Goal: Book appointment/travel/reservation

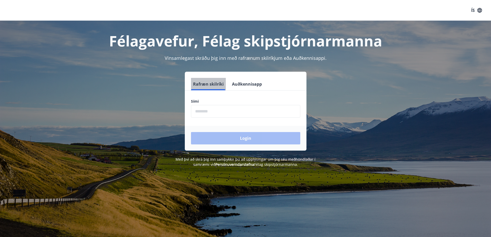
click at [217, 83] on button "Rafræn skilríki" at bounding box center [208, 84] width 35 height 12
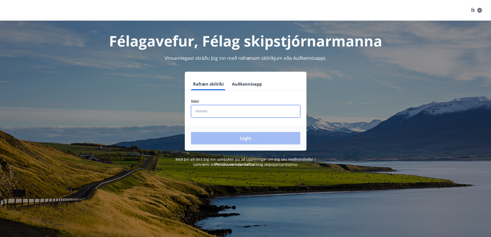
click at [213, 114] on input "phone" at bounding box center [245, 111] width 109 height 13
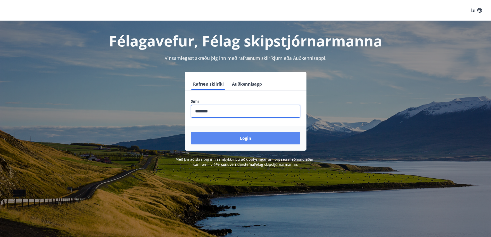
type input "********"
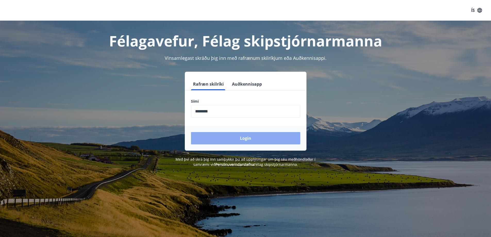
click at [220, 136] on button "Login" at bounding box center [245, 138] width 109 height 12
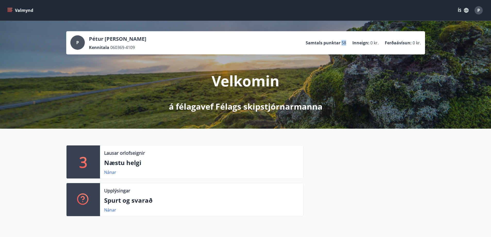
drag, startPoint x: 348, startPoint y: 42, endPoint x: 342, endPoint y: 41, distance: 6.2
click at [342, 41] on ul "Samtals punktar 58 Inneign : 0 kr. Ferðaávísun : 0 kr." at bounding box center [363, 43] width 115 height 10
click at [9, 11] on icon "menu" at bounding box center [9, 11] width 5 height 1
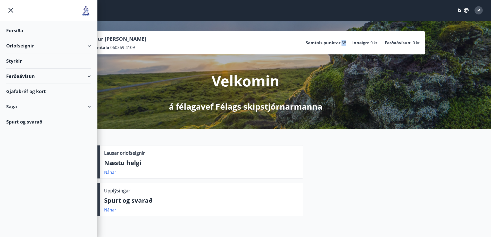
click at [41, 122] on div "Spurt og svarað" at bounding box center [48, 121] width 85 height 15
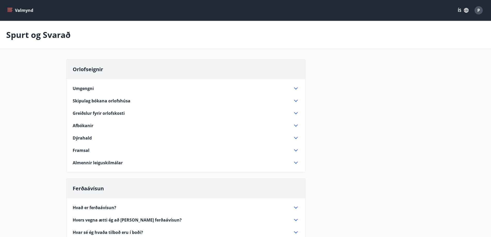
click at [13, 12] on button "Valmynd" at bounding box center [20, 10] width 29 height 9
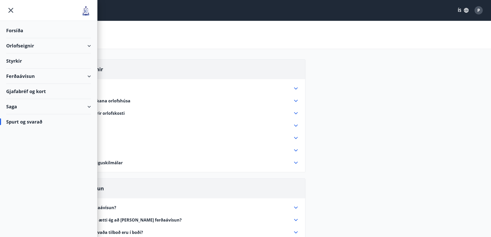
click at [28, 30] on div "Forsíða" at bounding box center [48, 30] width 85 height 15
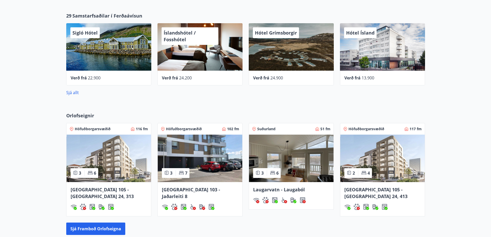
scroll to position [288, 0]
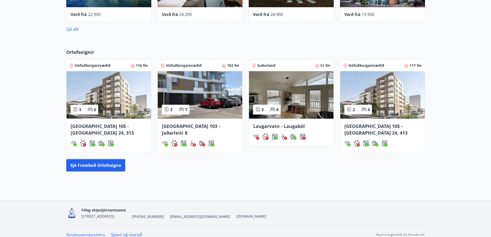
click at [103, 208] on span "Félag skipstjórnarmanna" at bounding box center [103, 210] width 44 height 5
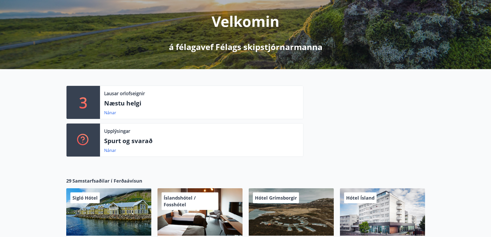
scroll to position [0, 0]
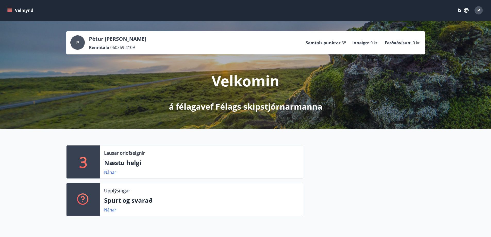
click at [7, 10] on icon "menu" at bounding box center [9, 10] width 5 height 5
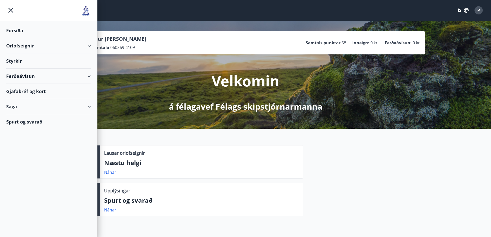
click at [88, 106] on div "Saga" at bounding box center [48, 106] width 85 height 15
click at [50, 92] on div "Gjafabréf og kort" at bounding box center [48, 91] width 85 height 15
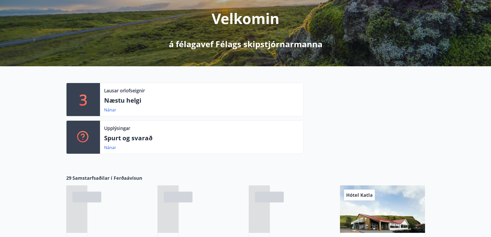
scroll to position [77, 0]
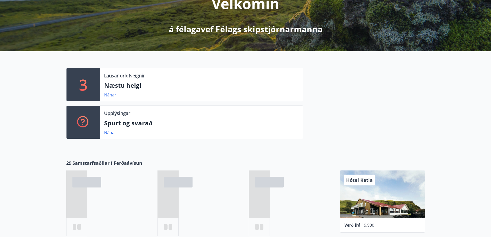
click at [110, 95] on link "Nánar" at bounding box center [110, 95] width 12 height 6
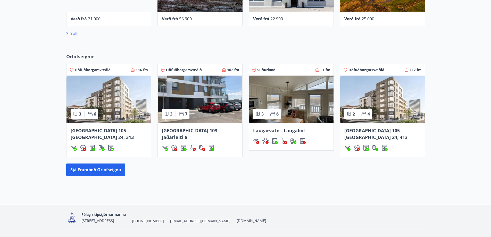
scroll to position [288, 0]
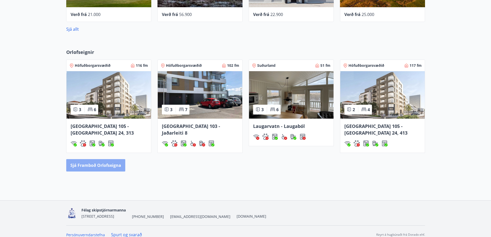
click at [112, 159] on button "Sjá framboð orlofseigna" at bounding box center [95, 165] width 59 height 12
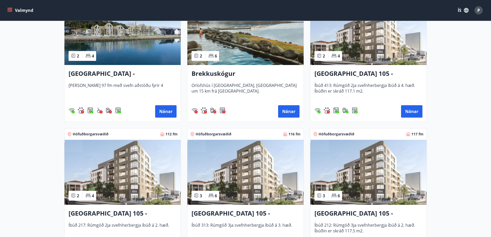
scroll to position [129, 0]
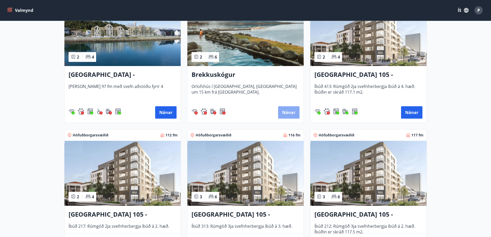
click at [287, 112] on button "Nánar" at bounding box center [288, 112] width 21 height 12
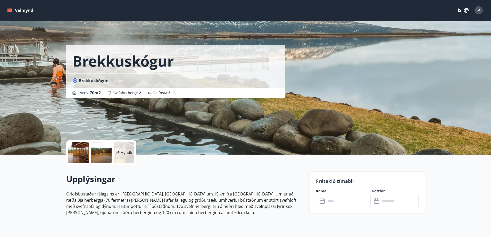
click at [82, 151] on div at bounding box center [78, 152] width 21 height 21
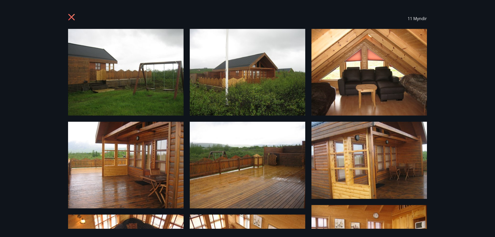
click at [70, 14] on icon at bounding box center [72, 18] width 8 height 8
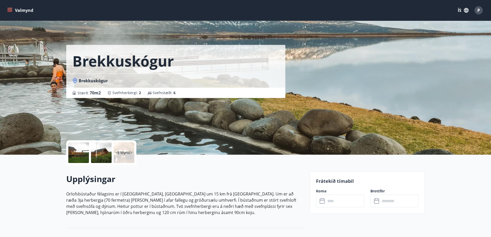
scroll to position [129, 0]
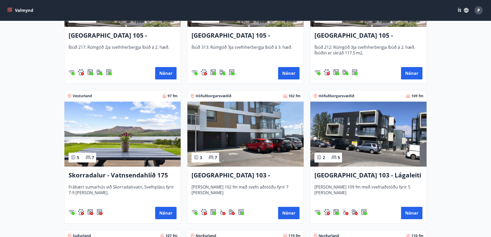
scroll to position [309, 0]
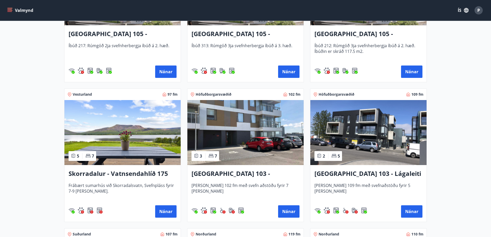
click at [109, 172] on h3 "Skorradalur - Vatnsendahlíð 175" at bounding box center [123, 173] width 108 height 9
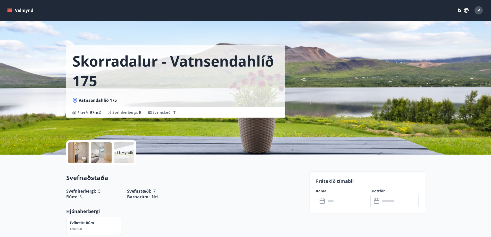
click at [125, 151] on p "+11 Myndir" at bounding box center [124, 152] width 20 height 5
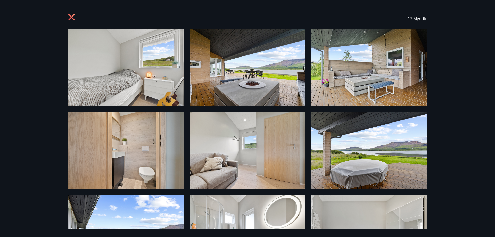
click at [165, 77] on img at bounding box center [125, 67] width 115 height 77
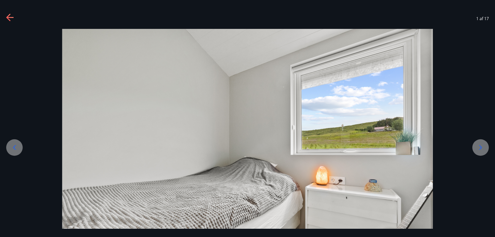
click at [484, 145] on icon at bounding box center [480, 147] width 8 height 8
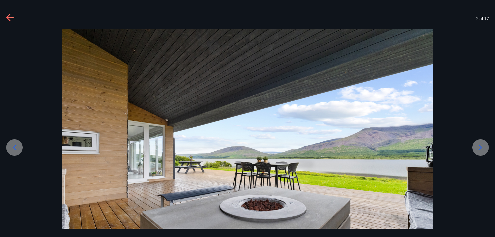
click at [484, 145] on icon at bounding box center [480, 147] width 8 height 8
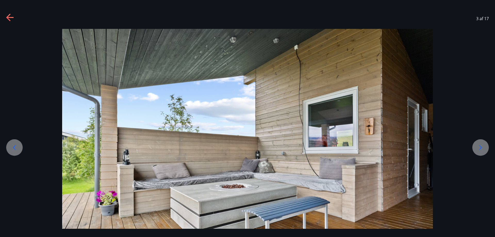
click at [484, 145] on icon at bounding box center [480, 147] width 8 height 8
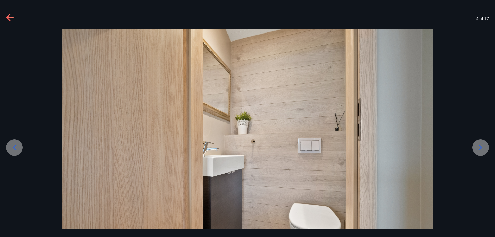
click at [484, 145] on icon at bounding box center [480, 147] width 8 height 8
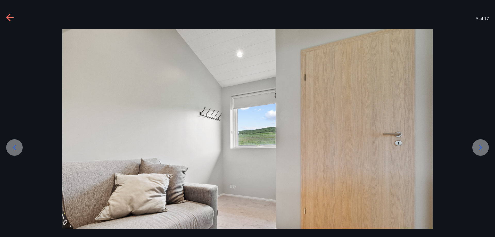
click at [484, 145] on icon at bounding box center [480, 147] width 8 height 8
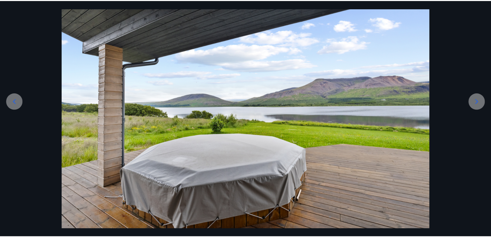
scroll to position [47, 0]
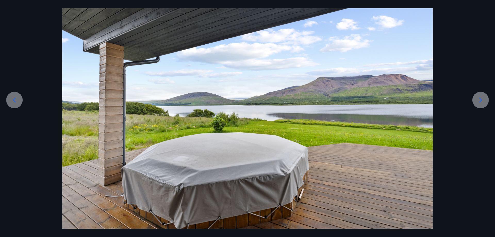
click at [477, 102] on icon at bounding box center [480, 100] width 8 height 8
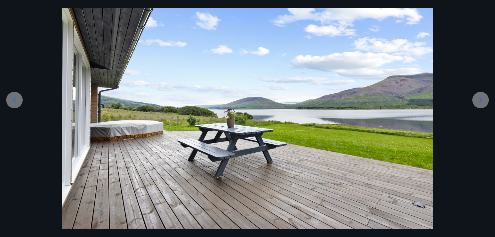
click at [477, 102] on icon at bounding box center [480, 100] width 8 height 8
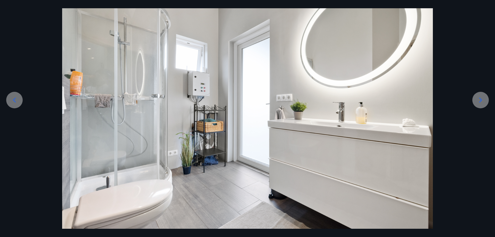
click at [477, 102] on icon at bounding box center [480, 100] width 8 height 8
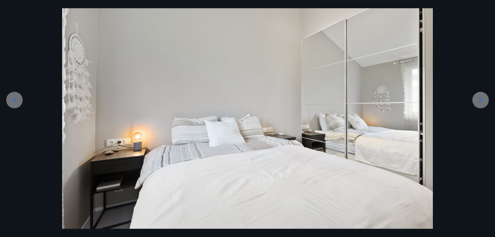
click at [477, 102] on icon at bounding box center [480, 100] width 8 height 8
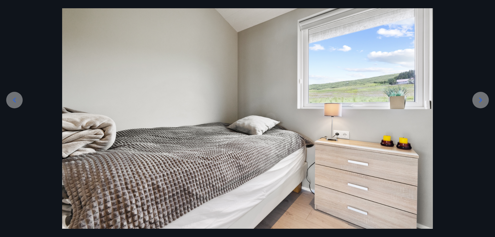
click at [477, 102] on icon at bounding box center [480, 100] width 8 height 8
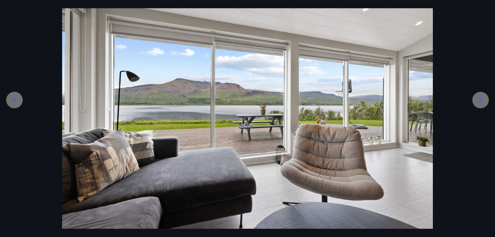
click at [477, 102] on icon at bounding box center [480, 100] width 8 height 8
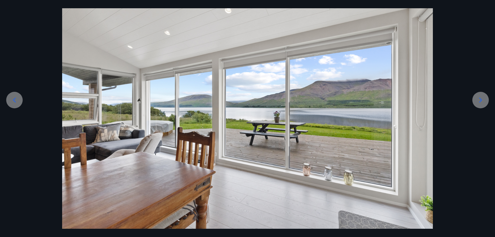
click at [477, 102] on icon at bounding box center [480, 100] width 8 height 8
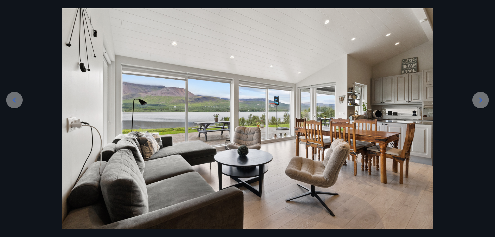
click at [477, 102] on icon at bounding box center [480, 100] width 8 height 8
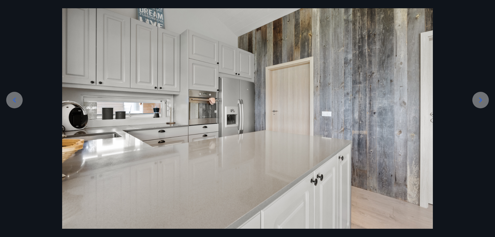
click at [477, 102] on icon at bounding box center [480, 100] width 8 height 8
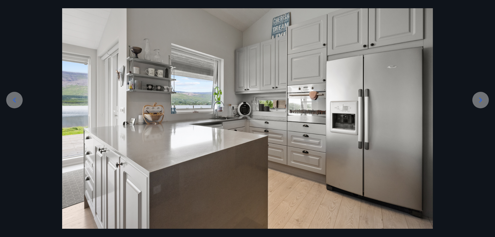
click at [477, 102] on icon at bounding box center [480, 100] width 8 height 8
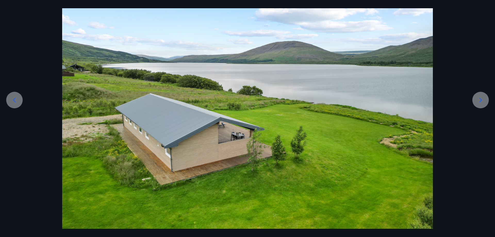
click at [477, 102] on icon at bounding box center [480, 100] width 8 height 8
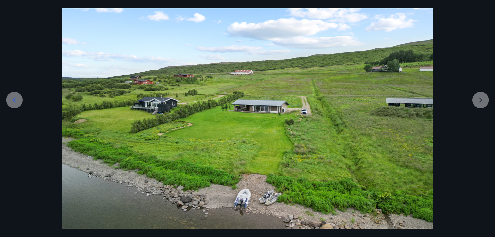
click at [477, 102] on div at bounding box center [247, 120] width 495 height 278
click at [0, 37] on div at bounding box center [247, 120] width 495 height 278
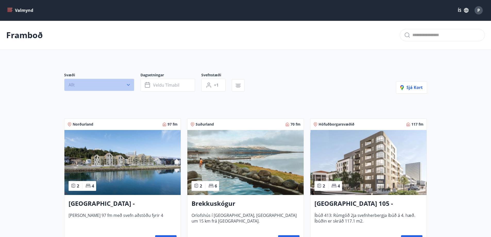
click at [128, 83] on icon "button" at bounding box center [128, 84] width 5 height 5
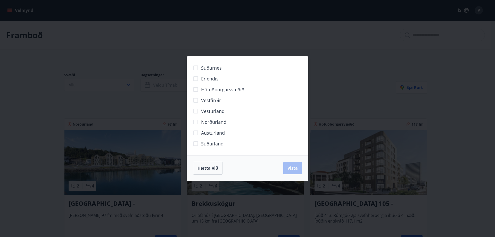
click at [211, 110] on span "Vesturland" at bounding box center [212, 111] width 23 height 7
click at [297, 166] on span "Vista" at bounding box center [292, 168] width 10 height 6
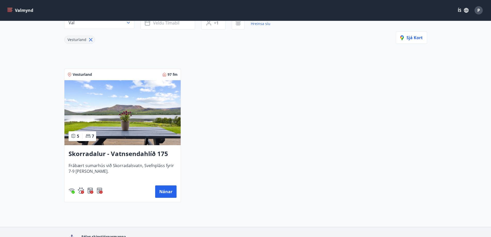
scroll to position [77, 0]
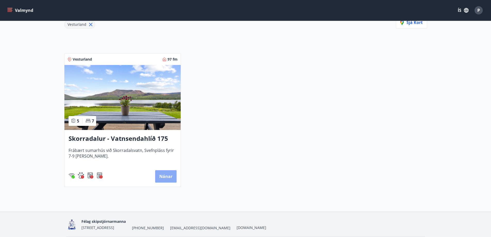
click at [164, 173] on button "Nánar" at bounding box center [165, 176] width 21 height 12
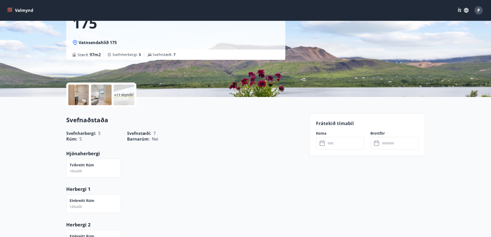
scroll to position [77, 0]
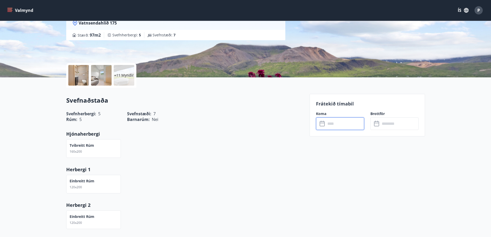
click at [352, 123] on input "text" at bounding box center [345, 123] width 38 height 13
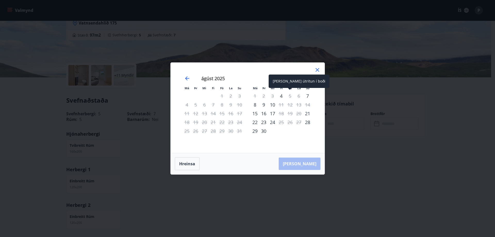
click at [290, 96] on div "5" at bounding box center [290, 96] width 9 height 9
click at [289, 97] on div "5" at bounding box center [290, 96] width 9 height 9
click at [283, 97] on div "4" at bounding box center [281, 96] width 9 height 9
click at [307, 96] on div "7" at bounding box center [307, 96] width 9 height 9
click at [254, 104] on div "8" at bounding box center [255, 104] width 9 height 9
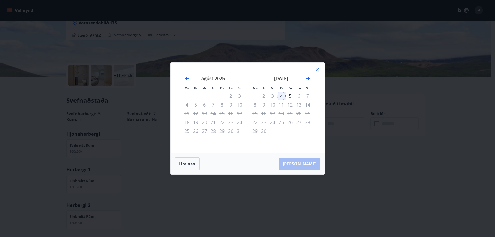
click at [254, 104] on div "8" at bounding box center [255, 104] width 9 height 9
click at [263, 104] on div "9" at bounding box center [263, 104] width 9 height 9
click at [305, 164] on div "Hreinsa Taka Frá" at bounding box center [248, 163] width 154 height 21
click at [318, 68] on icon at bounding box center [317, 70] width 6 height 6
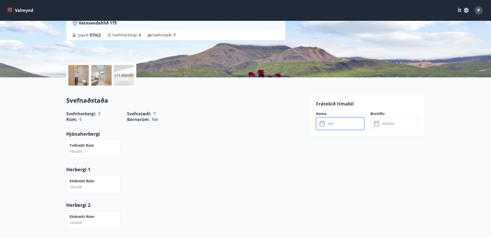
click at [329, 123] on input "text" at bounding box center [345, 123] width 38 height 13
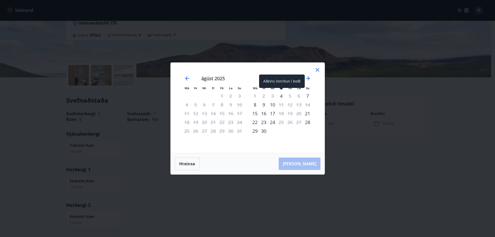
click at [282, 97] on div "4" at bounding box center [281, 96] width 9 height 9
click at [316, 71] on icon at bounding box center [317, 70] width 6 height 6
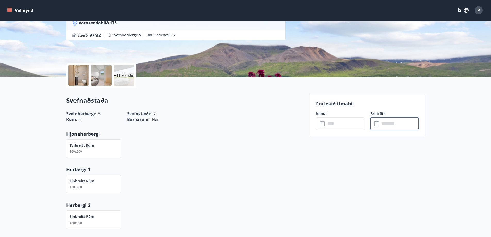
click at [383, 119] on input "text" at bounding box center [399, 123] width 38 height 13
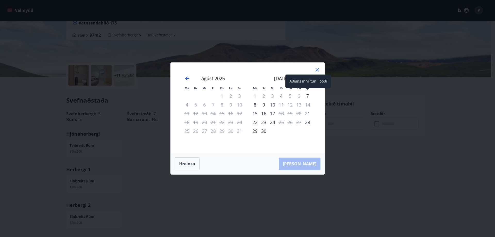
click at [307, 96] on div "7" at bounding box center [307, 96] width 9 height 9
click at [289, 98] on div "5" at bounding box center [290, 96] width 9 height 9
click at [308, 94] on div "7" at bounding box center [307, 96] width 9 height 9
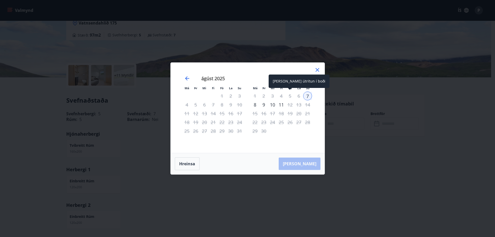
click at [291, 96] on div "5" at bounding box center [290, 96] width 9 height 9
click at [313, 75] on div "Aðeins innritun í boði" at bounding box center [308, 80] width 46 height 13
drag, startPoint x: 317, startPoint y: 72, endPoint x: 315, endPoint y: 76, distance: 3.6
click at [316, 72] on icon at bounding box center [317, 70] width 6 height 6
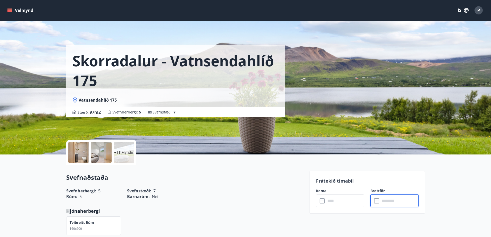
scroll to position [0, 0]
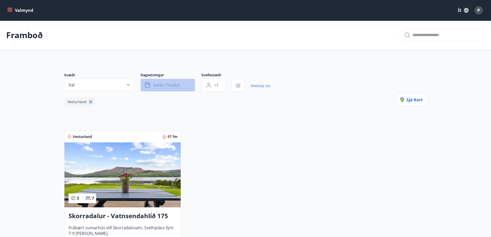
click at [176, 82] on span "Veldu tímabil" at bounding box center [166, 85] width 26 height 6
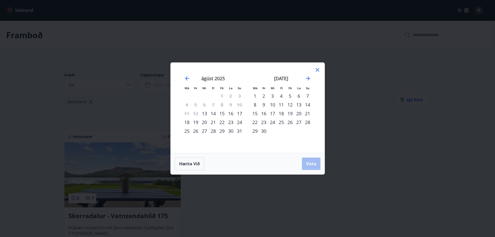
click at [291, 97] on div "5" at bounding box center [290, 96] width 9 height 9
click at [254, 105] on div "8" at bounding box center [255, 104] width 9 height 9
click at [314, 169] on button "Vista" at bounding box center [311, 164] width 19 height 12
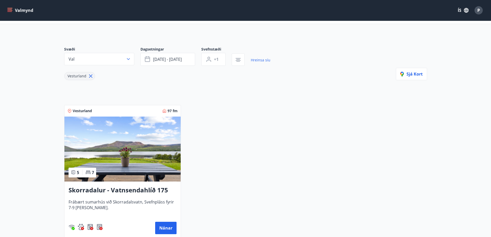
click at [106, 147] on img at bounding box center [122, 149] width 116 height 65
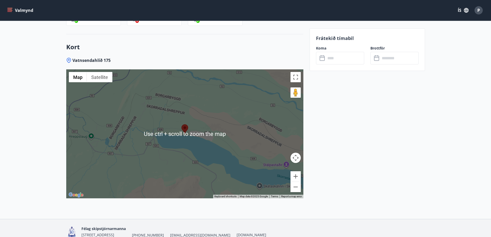
scroll to position [644, 0]
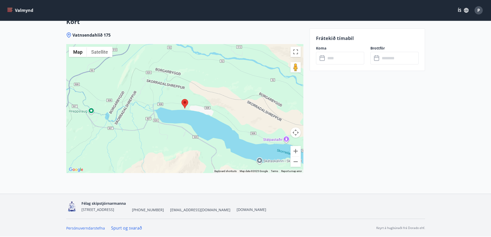
click at [343, 58] on input "text" at bounding box center [345, 58] width 38 height 13
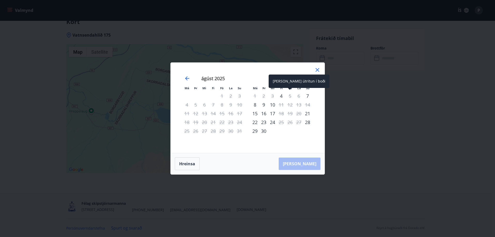
click at [290, 95] on div "5" at bounding box center [290, 96] width 9 height 9
click at [283, 95] on div "4" at bounding box center [281, 96] width 9 height 9
click at [265, 105] on div "9" at bounding box center [263, 104] width 9 height 9
click at [264, 105] on div "9" at bounding box center [263, 104] width 9 height 9
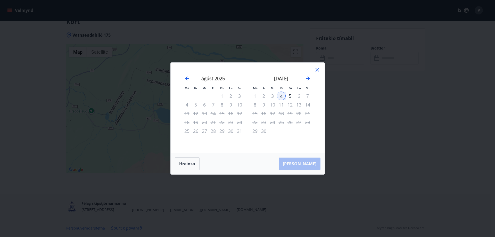
click at [307, 158] on div "Hreinsa Taka Frá" at bounding box center [248, 163] width 154 height 21
click at [307, 164] on div "Hreinsa Taka Frá" at bounding box center [248, 163] width 154 height 21
click at [307, 79] on icon "Move forward to switch to the next month." at bounding box center [308, 78] width 6 height 6
click at [309, 79] on icon "Move forward to switch to the next month." at bounding box center [308, 78] width 4 height 4
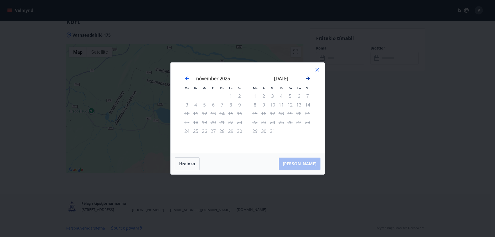
click at [309, 79] on icon "Move forward to switch to the next month." at bounding box center [308, 78] width 4 height 4
click at [317, 71] on icon at bounding box center [317, 70] width 6 height 6
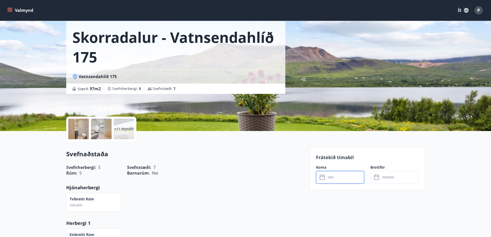
scroll to position [0, 0]
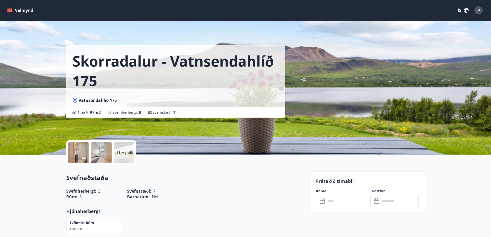
click at [12, 10] on icon "menu" at bounding box center [10, 10] width 6 height 1
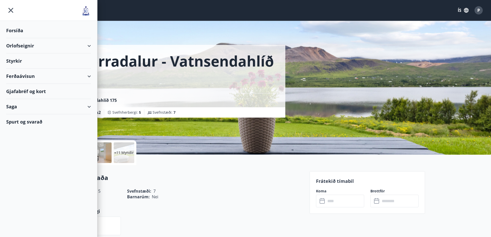
click at [20, 45] on div "Orlofseignir" at bounding box center [48, 45] width 85 height 15
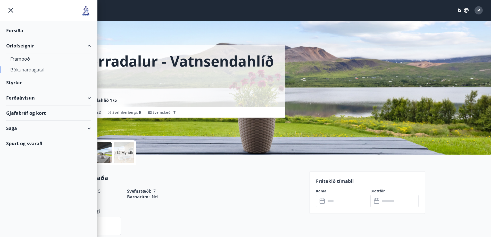
click at [21, 69] on div "Bókunardagatal" at bounding box center [48, 69] width 77 height 11
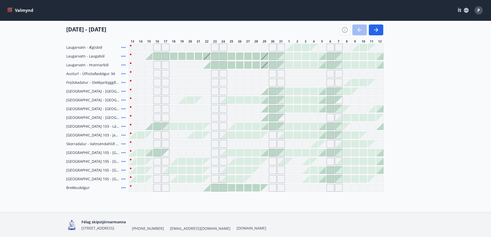
scroll to position [52, 0]
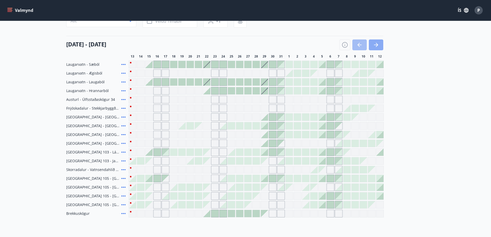
click at [379, 43] on button "button" at bounding box center [376, 44] width 14 height 11
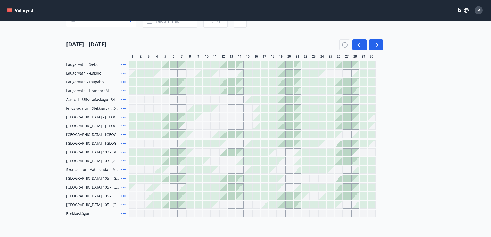
click at [165, 169] on div "Gráir dagar eru ekki bókanlegir" at bounding box center [165, 169] width 7 height 7
click at [173, 168] on div "Gráir dagar eru ekki bókanlegir" at bounding box center [174, 170] width 8 height 8
click at [163, 169] on div "Gráir dagar eru ekki bókanlegir" at bounding box center [165, 169] width 7 height 7
click at [156, 170] on div at bounding box center [157, 169] width 7 height 7
click at [222, 170] on div "Gráir dagar eru ekki bókanlegir" at bounding box center [223, 170] width 8 height 8
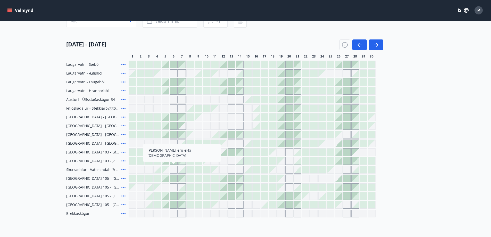
click at [242, 169] on div "Gráir dagar eru ekki bókanlegir" at bounding box center [252, 170] width 247 height 8
click at [242, 169] on div "Gráir dagar eru ekki bókanlegir" at bounding box center [240, 170] width 8 height 8
click at [242, 168] on div "Gráir dagar eru ekki bókanlegir" at bounding box center [240, 170] width 8 height 8
click at [249, 168] on div at bounding box center [247, 169] width 7 height 7
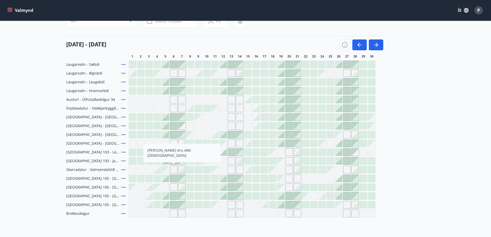
click at [255, 169] on div at bounding box center [256, 169] width 7 height 7
click at [271, 169] on div "Gráir dagar eru ekki bókanlegir" at bounding box center [272, 169] width 7 height 7
click at [170, 47] on div "01 september - 30 september" at bounding box center [224, 43] width 317 height 14
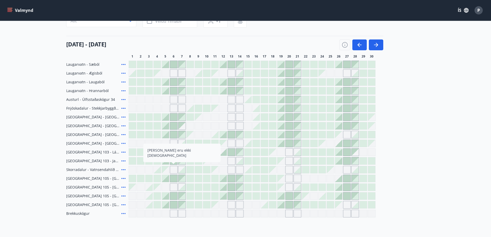
click at [239, 47] on div "01 september - 30 september" at bounding box center [224, 43] width 317 height 14
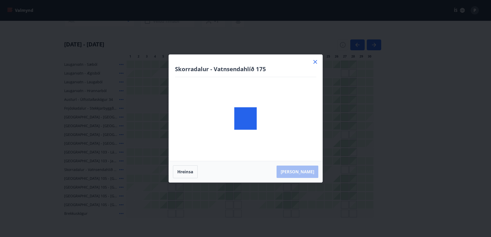
scroll to position [96, 0]
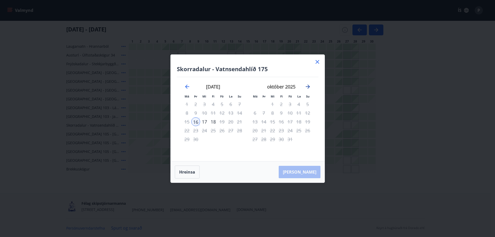
click at [309, 87] on icon "Move forward to switch to the next month." at bounding box center [308, 87] width 6 height 6
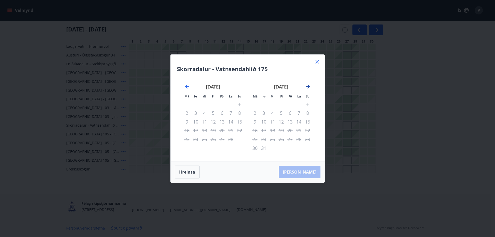
click at [309, 87] on icon "Move forward to switch to the next month." at bounding box center [308, 87] width 6 height 6
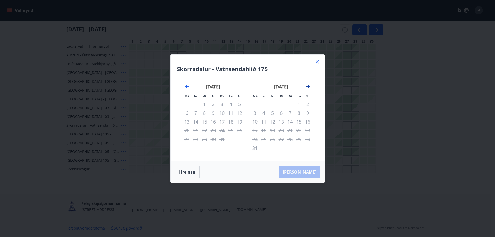
click at [309, 87] on icon "Move forward to switch to the next month." at bounding box center [308, 87] width 6 height 6
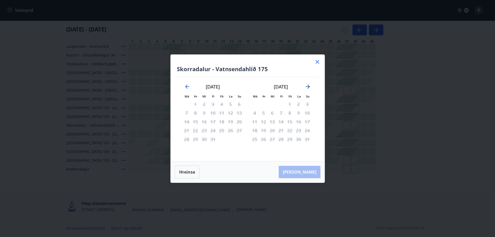
click at [309, 87] on icon "Move forward to switch to the next month." at bounding box center [308, 87] width 6 height 6
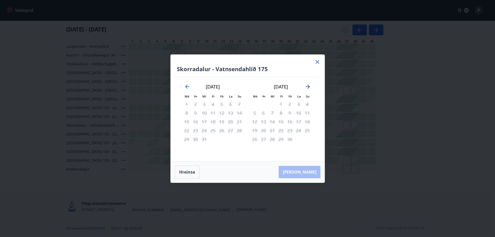
click at [309, 87] on icon "Move forward to switch to the next month." at bounding box center [308, 87] width 6 height 6
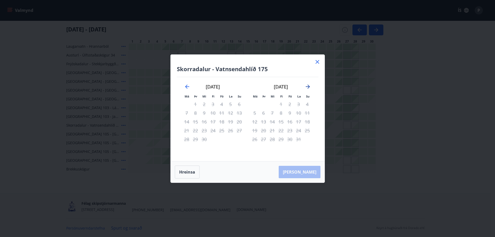
click at [309, 87] on icon "Move forward to switch to the next month." at bounding box center [308, 87] width 6 height 6
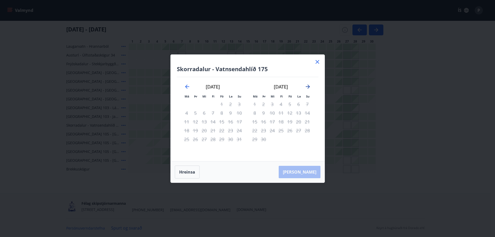
click at [309, 87] on icon "Move forward to switch to the next month." at bounding box center [308, 87] width 6 height 6
click at [195, 173] on button "Hreinsa" at bounding box center [187, 171] width 25 height 13
click at [315, 62] on icon at bounding box center [317, 62] width 6 height 6
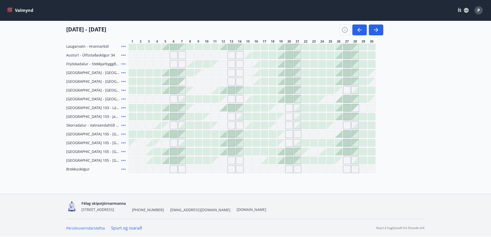
click at [318, 63] on div at bounding box center [322, 64] width 8 height 8
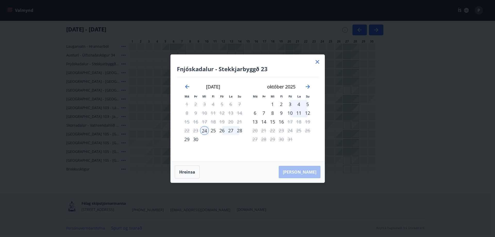
click at [318, 61] on icon at bounding box center [318, 62] width 4 height 4
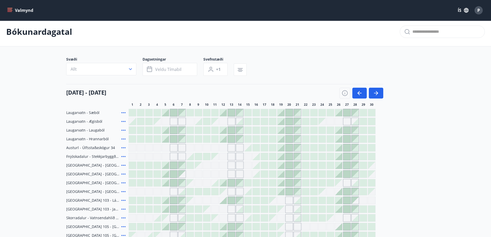
scroll to position [0, 0]
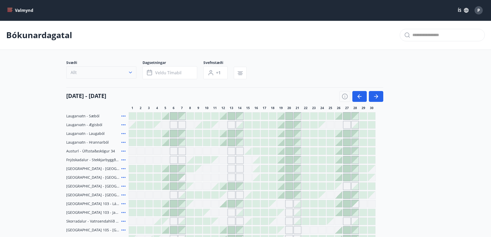
click at [131, 70] on icon "button" at bounding box center [130, 72] width 5 height 5
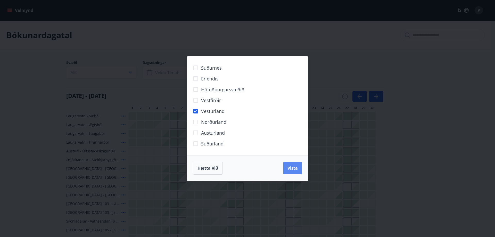
click at [294, 168] on span "Vista" at bounding box center [292, 168] width 10 height 6
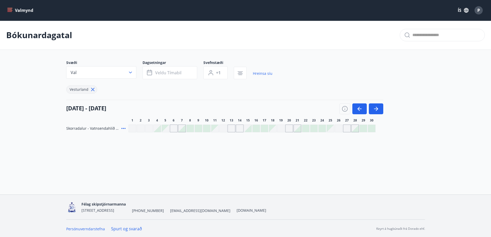
click at [176, 128] on div "Gráir dagar eru ekki bókanlegir" at bounding box center [174, 129] width 8 height 8
click at [173, 71] on span "Veldu tímabil" at bounding box center [168, 73] width 26 height 6
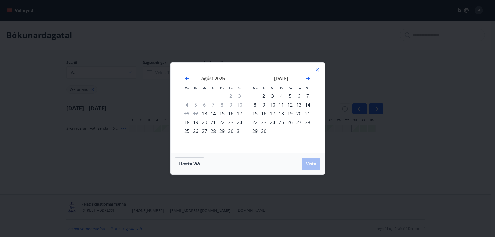
click at [288, 96] on div "5" at bounding box center [290, 96] width 9 height 9
click at [308, 96] on div "7" at bounding box center [307, 96] width 9 height 9
click at [314, 161] on span "Vista" at bounding box center [311, 164] width 10 height 6
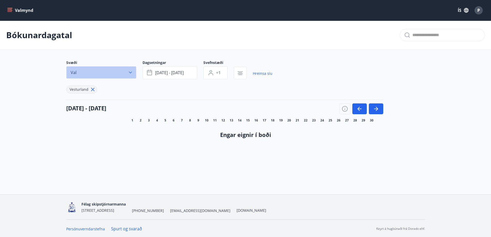
click at [131, 72] on icon "button" at bounding box center [130, 72] width 5 height 5
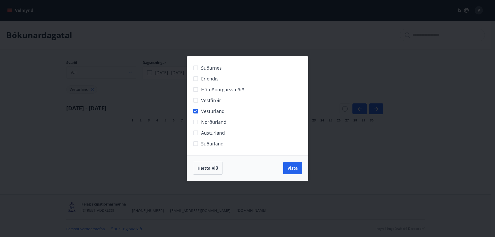
click at [131, 72] on div "Suðurnes Erlendis Höfuðborgarsvæðið Vestfirðir Vesturland Norðurland Austurland…" at bounding box center [247, 118] width 495 height 237
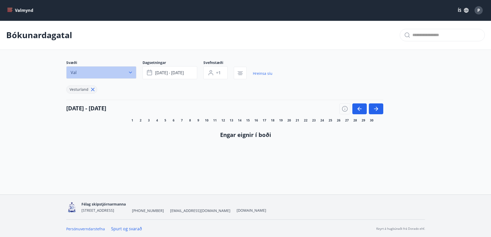
click at [133, 72] on button "Val" at bounding box center [101, 72] width 70 height 12
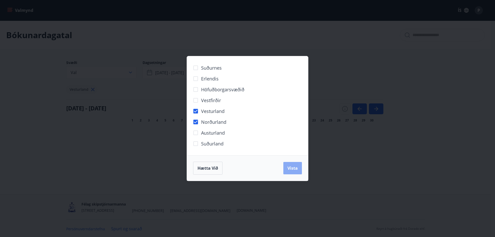
click at [295, 171] on span "Vista" at bounding box center [292, 168] width 10 height 6
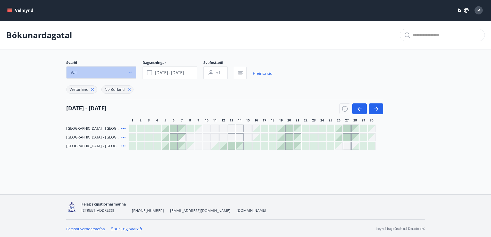
click at [130, 73] on icon "button" at bounding box center [130, 73] width 3 height 2
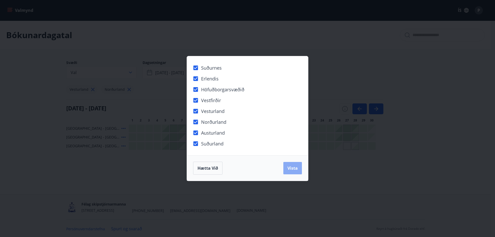
click at [293, 169] on span "Vista" at bounding box center [292, 168] width 10 height 6
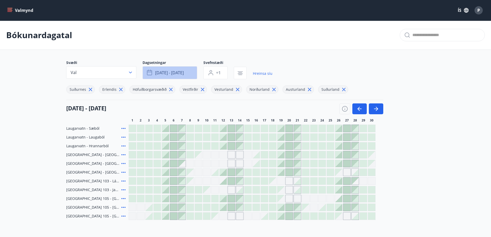
click at [152, 72] on icon "button" at bounding box center [150, 73] width 6 height 6
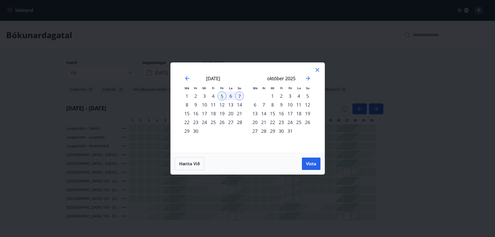
click at [222, 95] on div "5" at bounding box center [222, 96] width 9 height 9
click at [241, 95] on div "7" at bounding box center [239, 96] width 9 height 9
click at [224, 105] on div "12" at bounding box center [222, 104] width 9 height 9
click at [241, 104] on div "14" at bounding box center [239, 104] width 9 height 9
click at [310, 164] on span "Vista" at bounding box center [311, 164] width 10 height 6
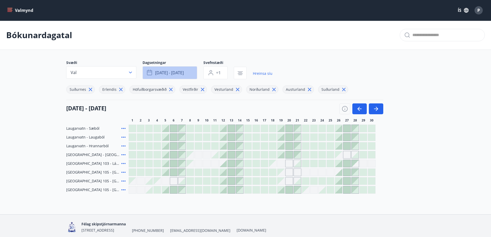
click at [182, 73] on span "sep 12 - sep 14" at bounding box center [169, 73] width 29 height 6
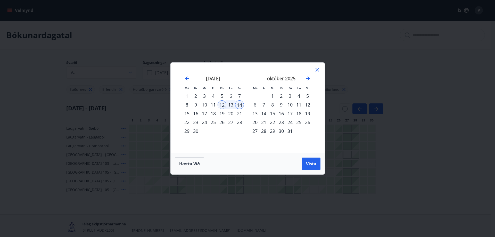
click at [224, 113] on div "19" at bounding box center [222, 113] width 9 height 9
click at [240, 114] on div "21" at bounding box center [239, 113] width 9 height 9
click at [311, 161] on span "Vista" at bounding box center [311, 164] width 10 height 6
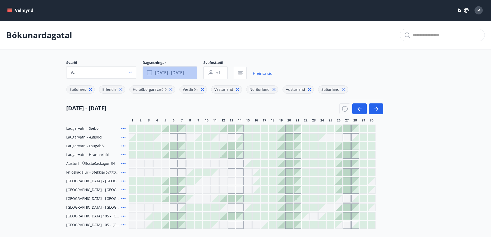
click at [184, 71] on span "sep 19 - sep 21" at bounding box center [169, 73] width 29 height 6
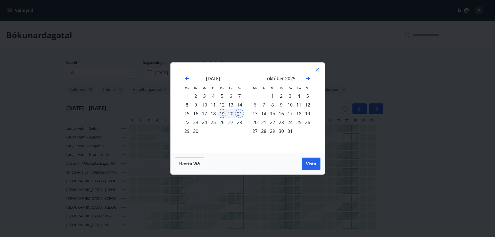
click at [224, 121] on div "26" at bounding box center [222, 122] width 9 height 9
click at [238, 122] on div "28" at bounding box center [239, 122] width 9 height 9
click at [311, 165] on span "Vista" at bounding box center [311, 164] width 10 height 6
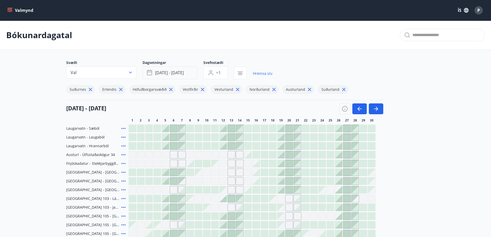
click at [164, 72] on span "sep 26 - sep 28" at bounding box center [169, 73] width 29 height 6
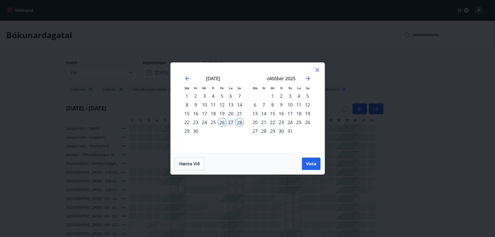
click at [290, 95] on div "3" at bounding box center [290, 96] width 9 height 9
click at [308, 95] on div "5" at bounding box center [307, 96] width 9 height 9
click at [311, 163] on span "Vista" at bounding box center [311, 164] width 10 height 6
